Goal: Find specific page/section

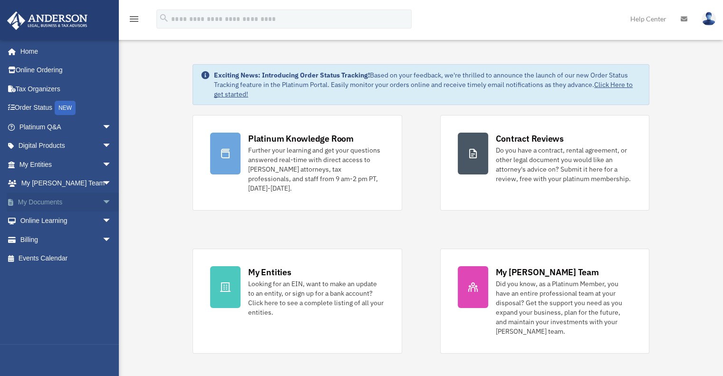
click at [102, 202] on span "arrow_drop_down" at bounding box center [111, 201] width 19 height 19
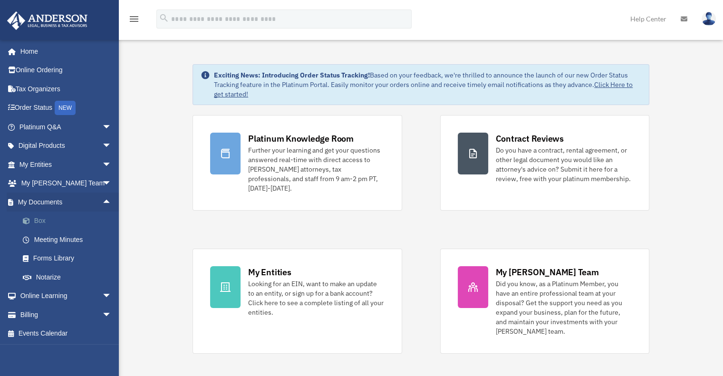
click at [41, 220] on link "Box" at bounding box center [69, 220] width 113 height 19
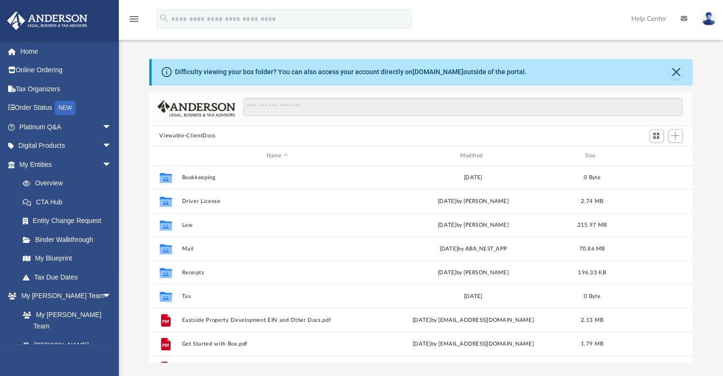
scroll to position [209, 536]
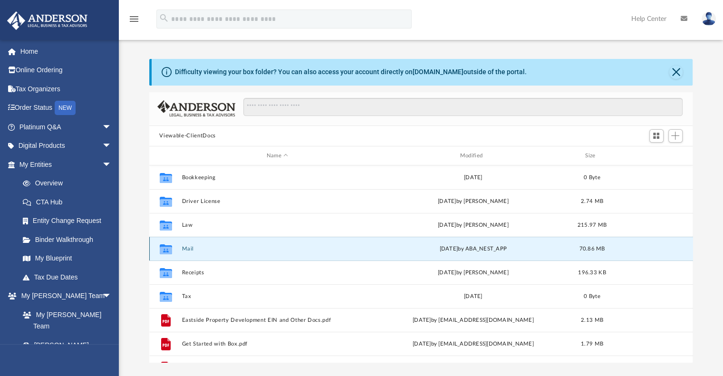
click at [188, 251] on button "Mail" at bounding box center [276, 249] width 191 height 6
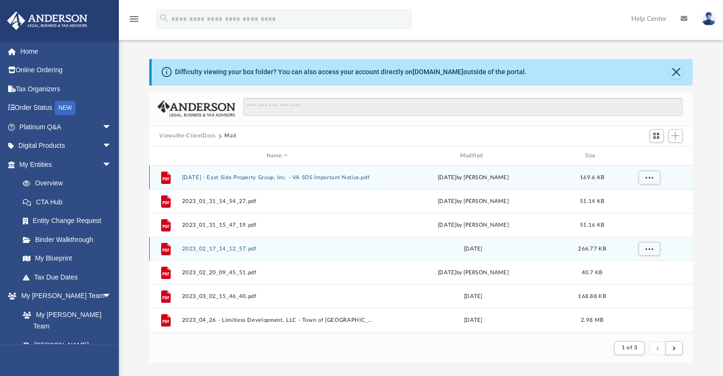
scroll to position [180, 536]
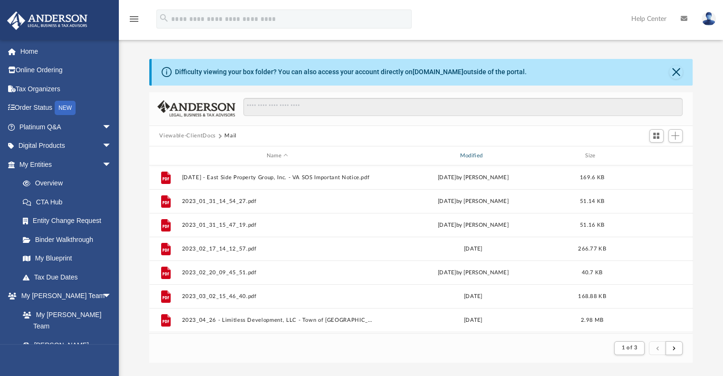
click at [469, 154] on div "Modified" at bounding box center [472, 156] width 191 height 9
click at [489, 155] on div "Modified" at bounding box center [472, 156] width 191 height 9
